Goal: Task Accomplishment & Management: Use online tool/utility

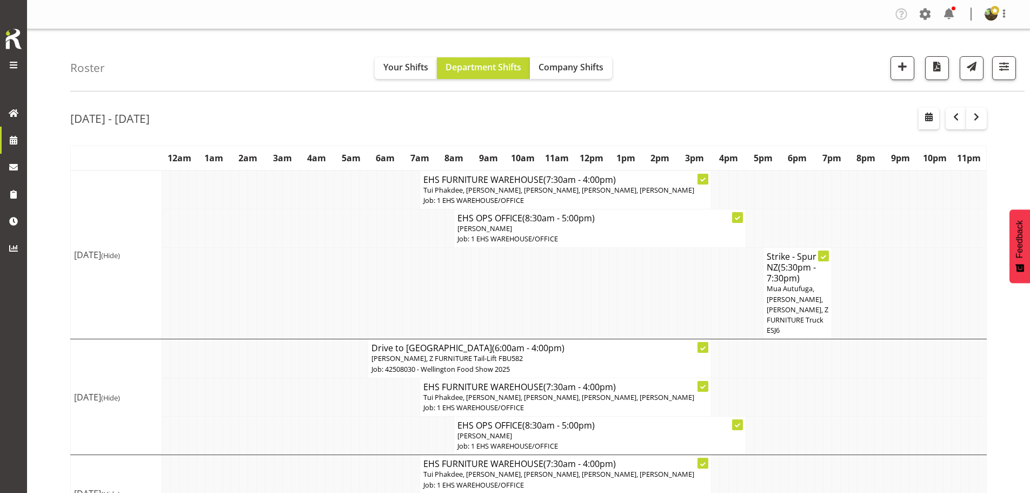
click at [798, 304] on span "Mua Autufuga, Rob Windle, Manase Ward, Z FURNITURE Truck ESJ6" at bounding box center [798, 308] width 62 height 51
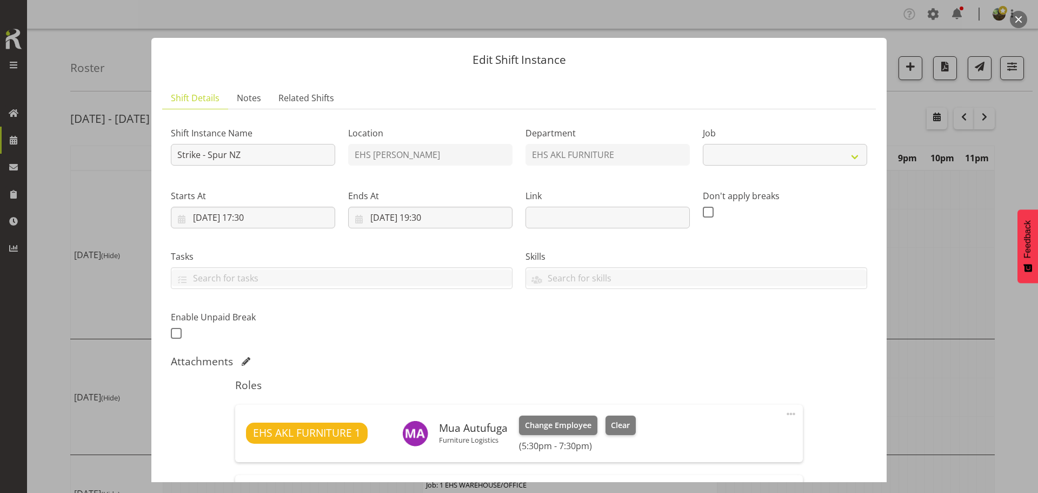
select select "10257"
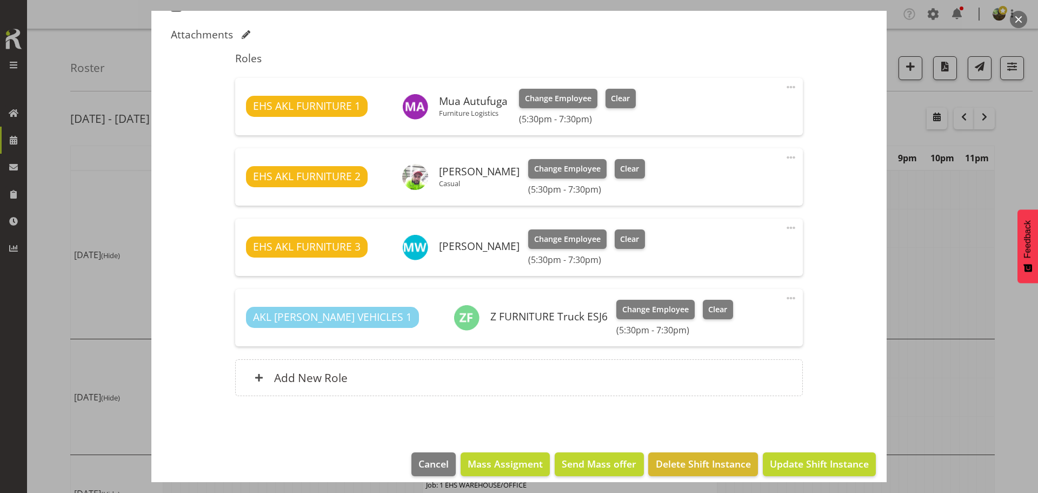
scroll to position [337, 0]
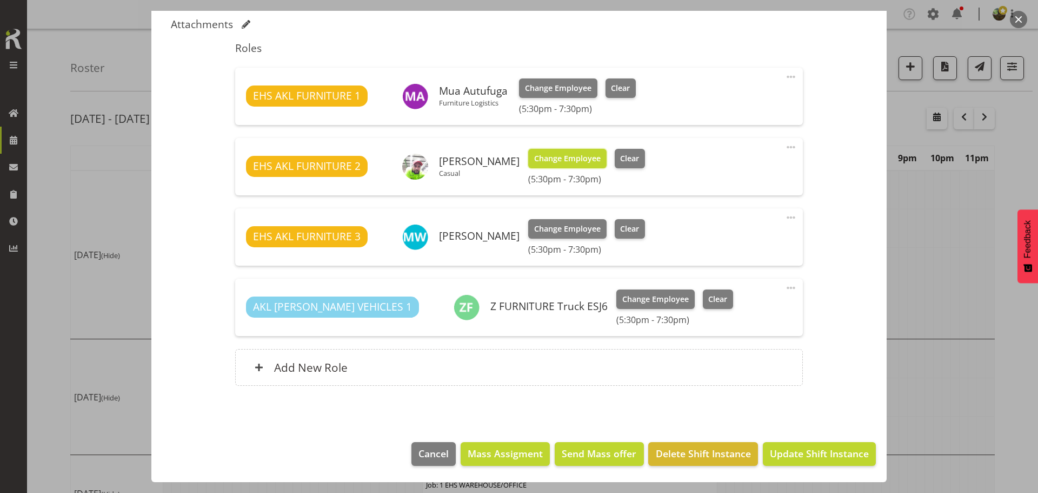
click at [567, 160] on span "Change Employee" at bounding box center [567, 158] width 67 height 12
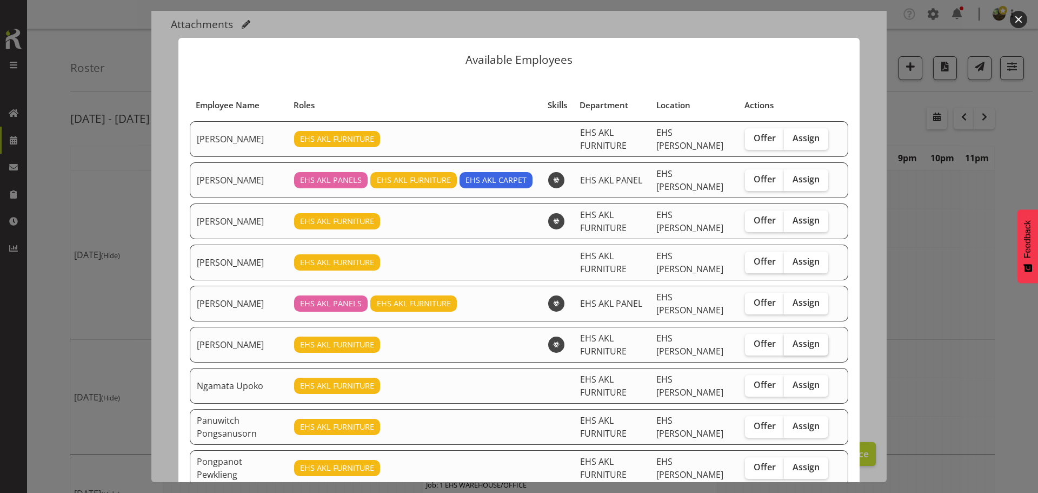
click at [791, 350] on label "Assign" at bounding box center [806, 345] width 44 height 22
click at [791, 347] on input "Assign" at bounding box center [787, 343] width 7 height 7
checkbox input "true"
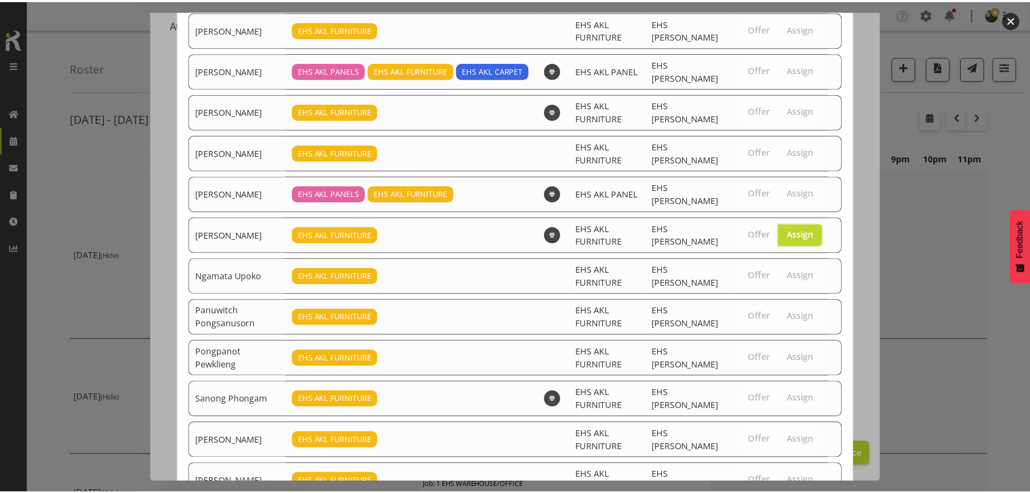
scroll to position [236, 0]
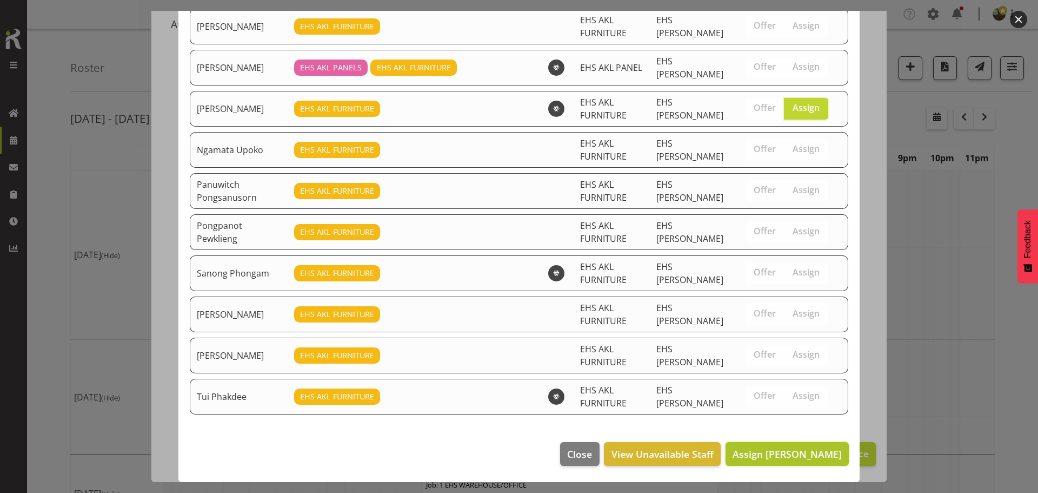
click at [760, 447] on span "Assign Michael Vaimauga" at bounding box center [787, 453] width 109 height 13
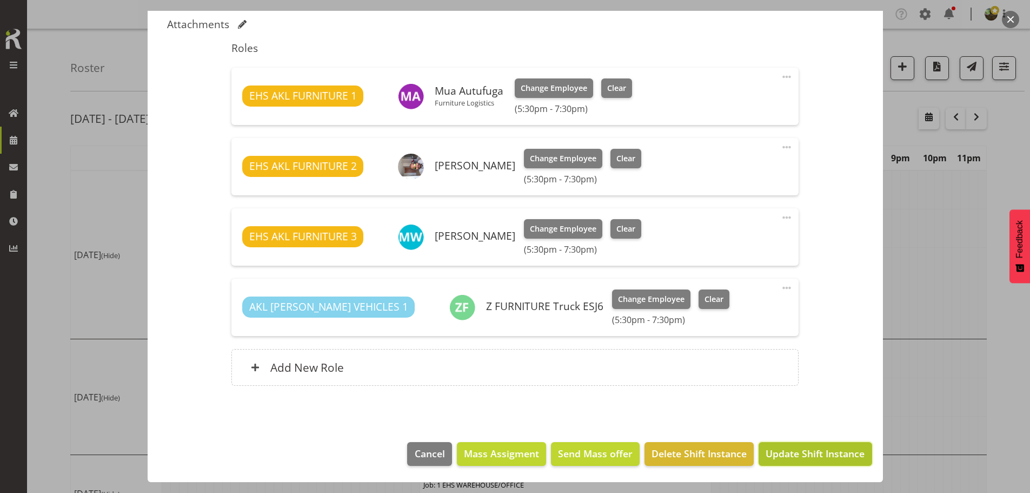
click at [776, 455] on span "Update Shift Instance" at bounding box center [815, 453] width 99 height 14
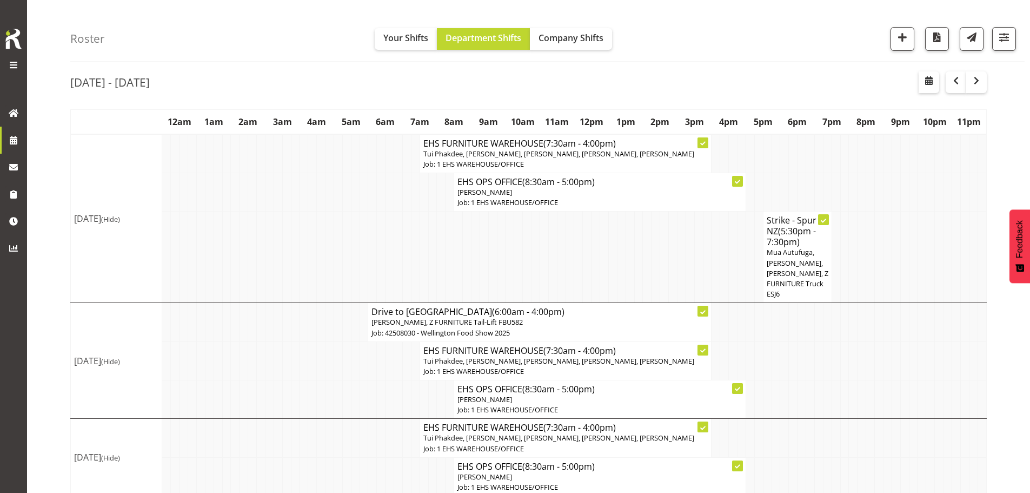
scroll to position [26, 0]
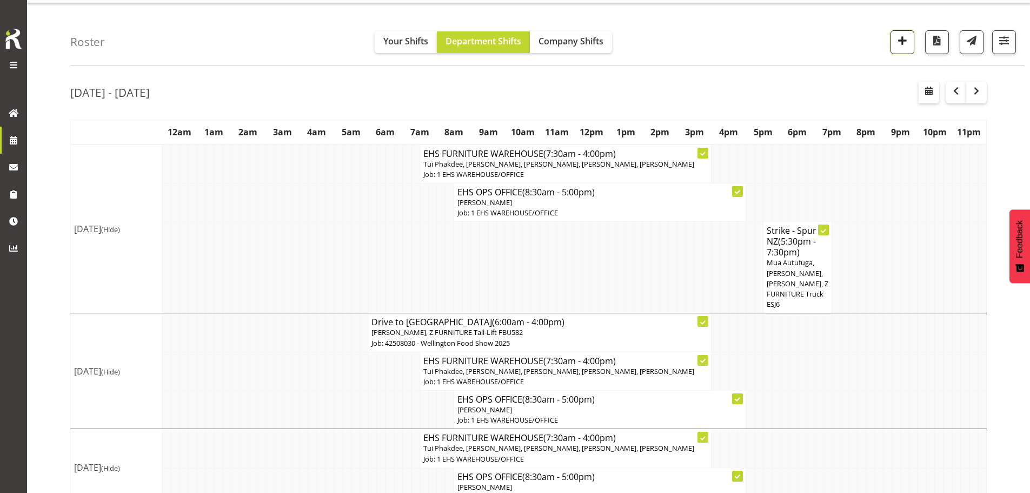
click at [900, 43] on span "button" at bounding box center [902, 41] width 14 height 14
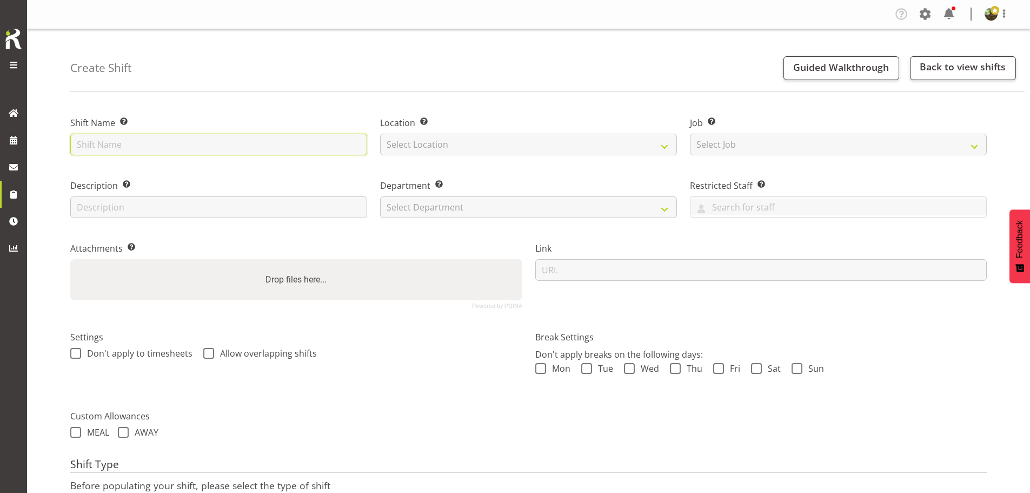
click at [162, 144] on input "text" at bounding box center [218, 145] width 297 height 22
type input "E"
type input "Install - ALl Blacks AKLD"
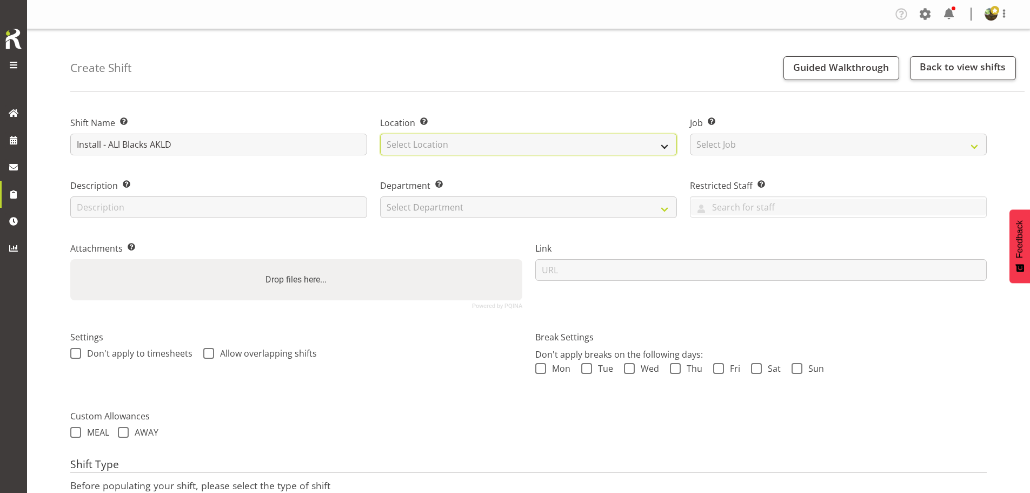
click at [536, 148] on select "Select Location EHS [PERSON_NAME]" at bounding box center [528, 145] width 297 height 22
select select "35"
click at [380, 134] on select "Select Location EHS [PERSON_NAME]" at bounding box center [528, 145] width 297 height 22
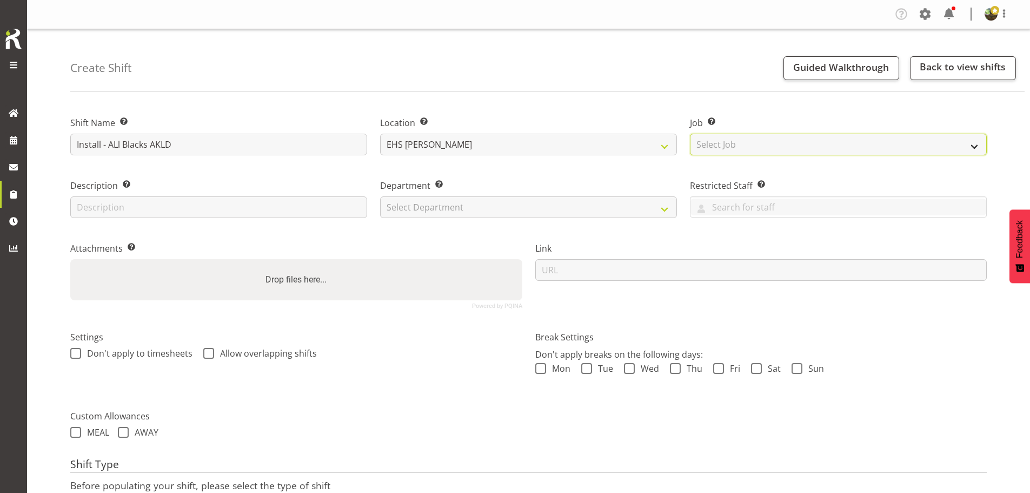
click at [745, 147] on select "Select Job Create new job 1 Carlton Events 1 [PERSON_NAME][GEOGRAPHIC_DATA] 1 […" at bounding box center [838, 145] width 297 height 22
